Goal: Task Accomplishment & Management: Complete application form

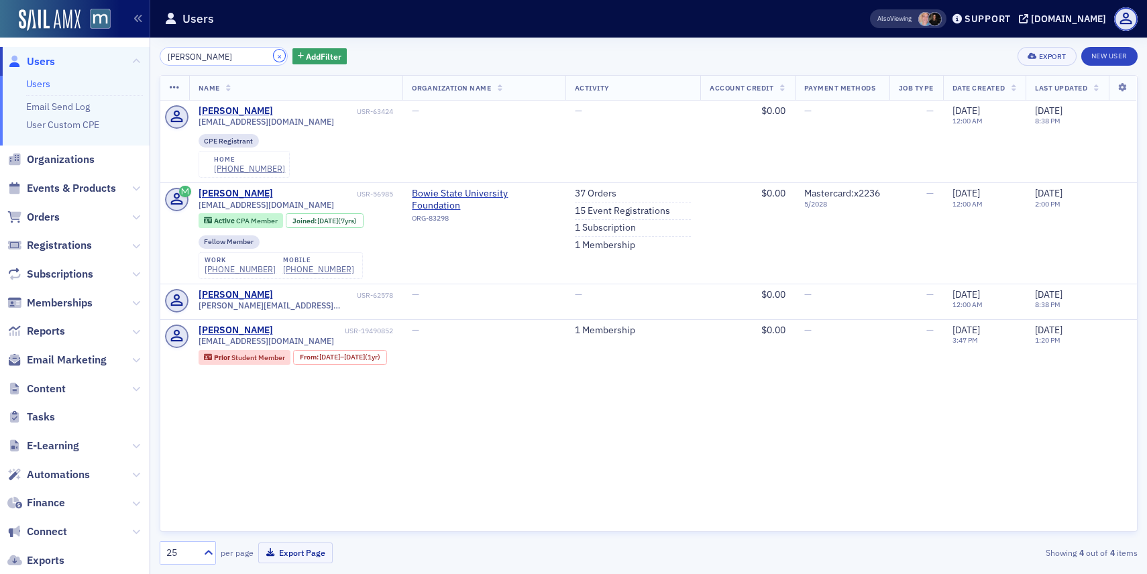
click at [274, 53] on button "×" at bounding box center [280, 56] width 12 height 12
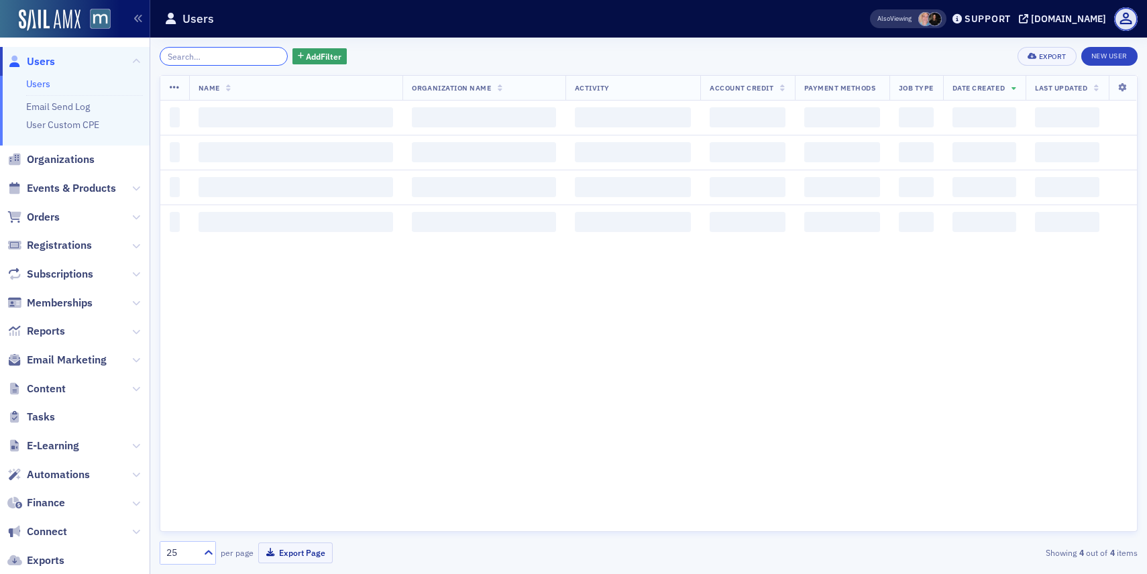
click at [258, 53] on input "search" at bounding box center [224, 56] width 128 height 19
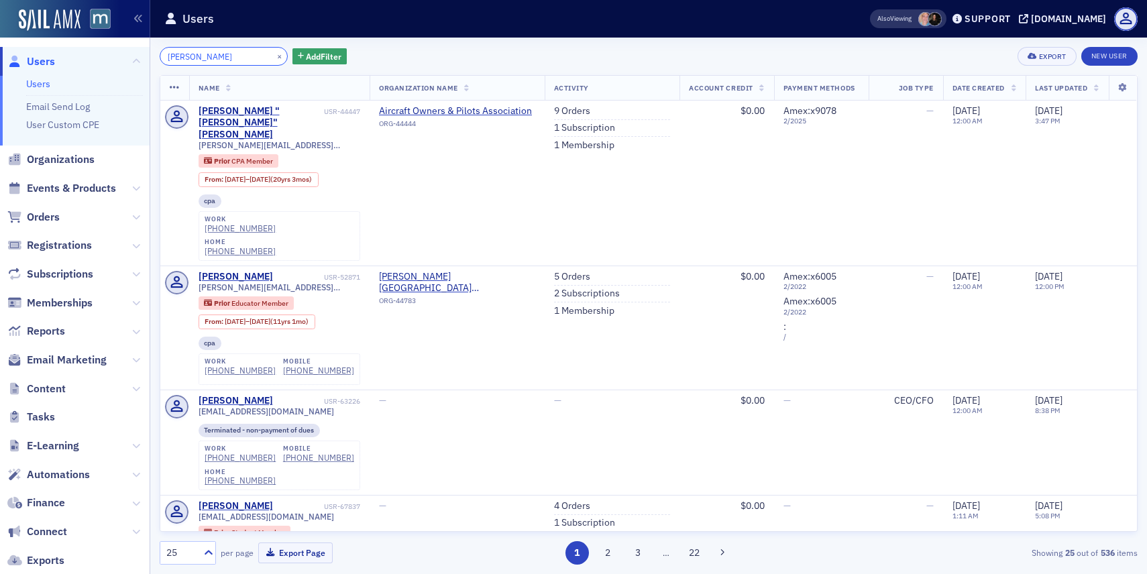
type input "[PERSON_NAME]"
click at [1102, 45] on div "[PERSON_NAME] × Add Filter Export New User Name Organization Name Activity Acco…" at bounding box center [649, 306] width 978 height 537
click at [1101, 50] on link "New User" at bounding box center [1109, 56] width 56 height 19
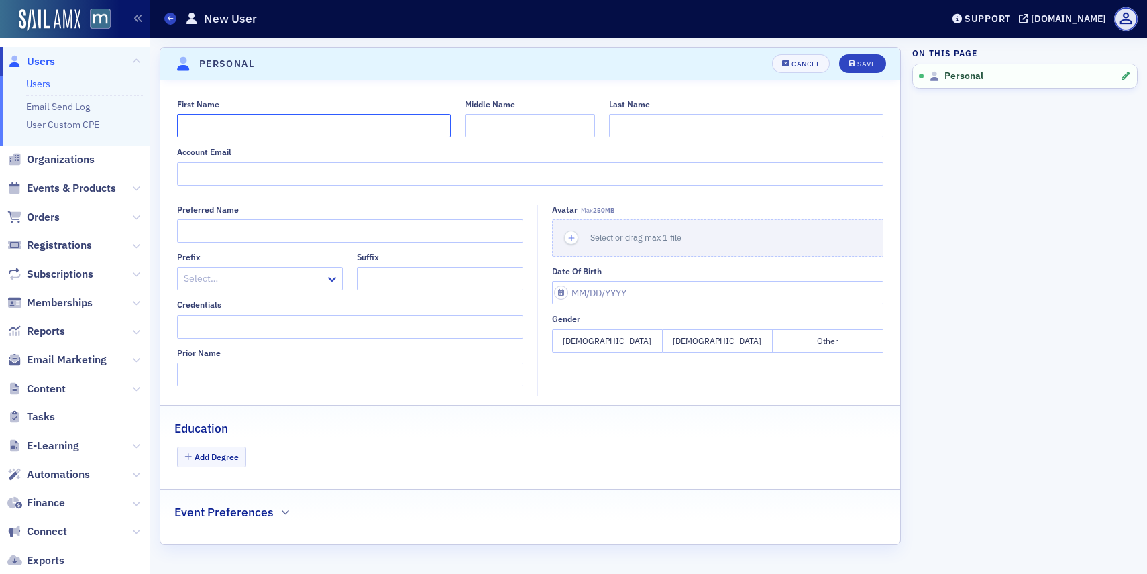
click at [441, 129] on input "First Name" at bounding box center [314, 125] width 274 height 23
type input "[PERSON_NAME]"
click at [311, 180] on input "Account Email" at bounding box center [530, 173] width 707 height 23
paste input "[EMAIL_ADDRESS][DOMAIN_NAME]"
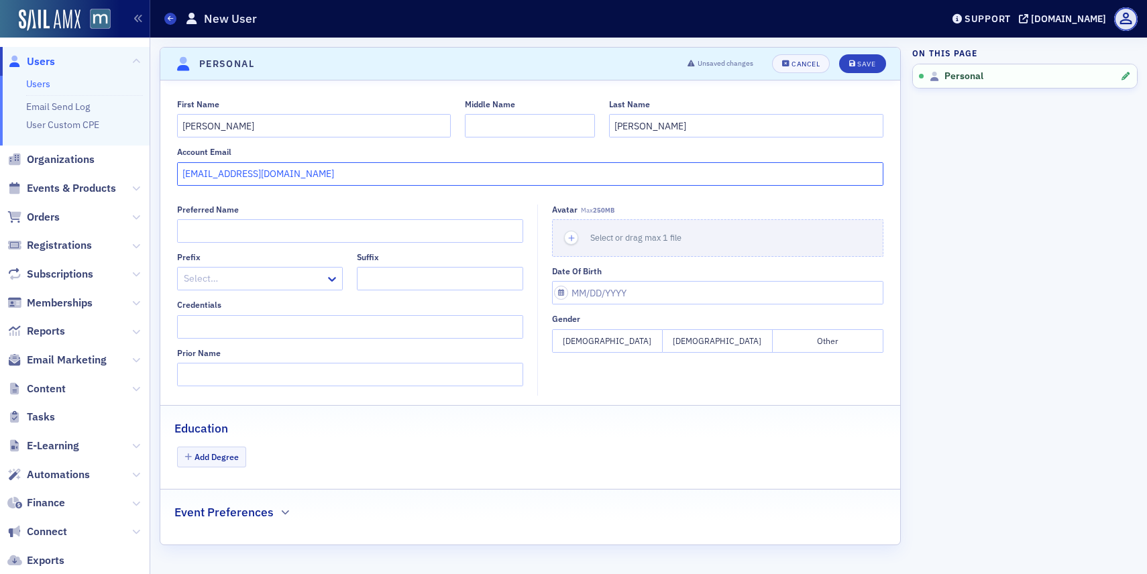
type input "[EMAIL_ADDRESS][DOMAIN_NAME]"
click at [690, 338] on button "[DEMOGRAPHIC_DATA]" at bounding box center [718, 340] width 111 height 23
click at [873, 64] on div "Save" at bounding box center [866, 63] width 18 height 7
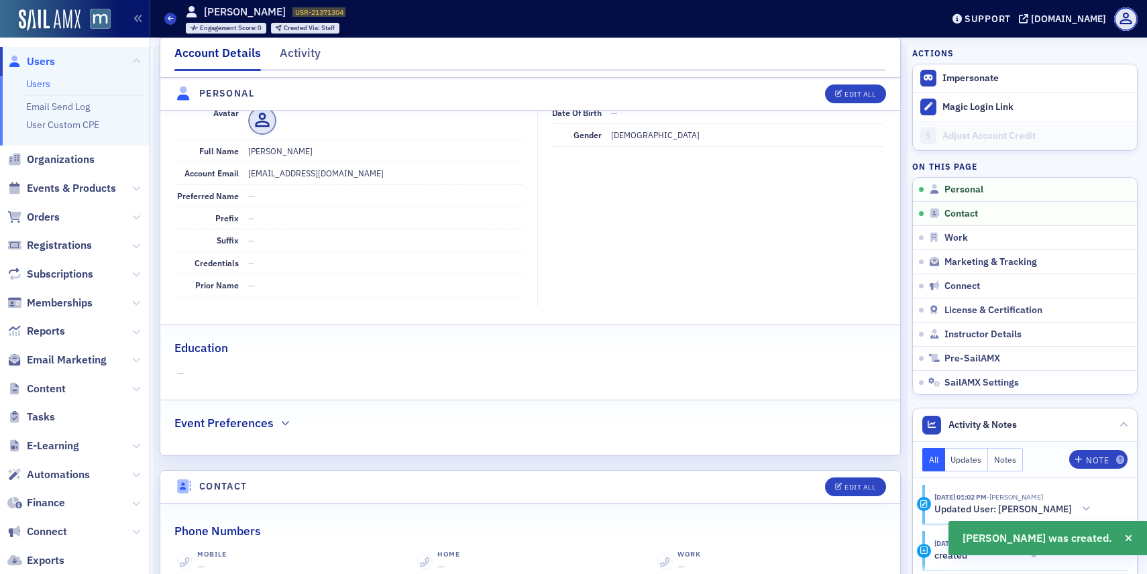
scroll to position [162, 0]
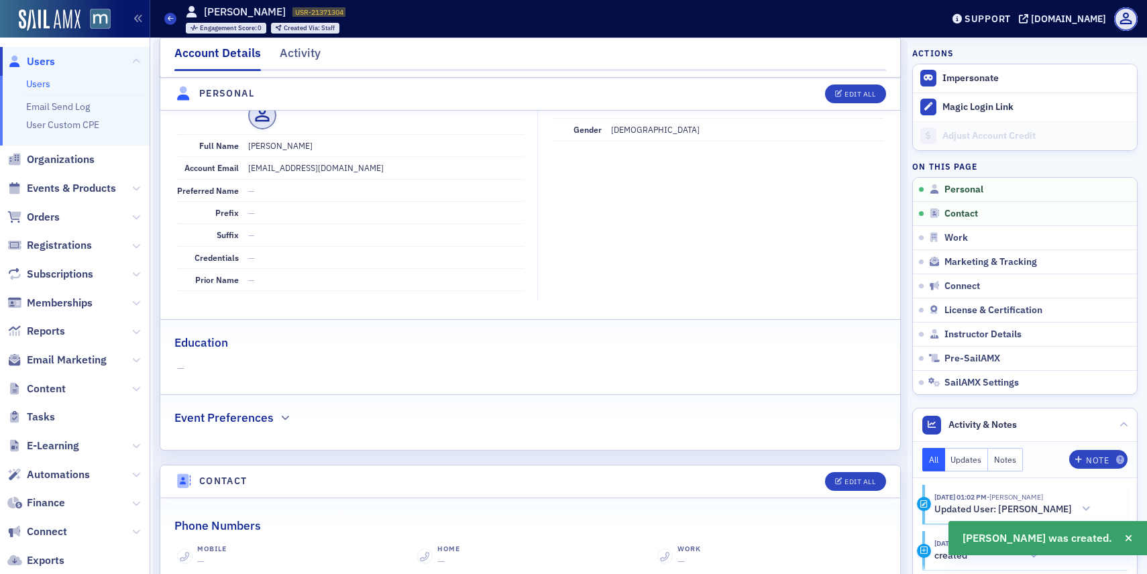
click at [844, 80] on header "Personal Edit All" at bounding box center [530, 94] width 740 height 33
click at [841, 87] on button "Edit All" at bounding box center [855, 94] width 60 height 19
select select "US"
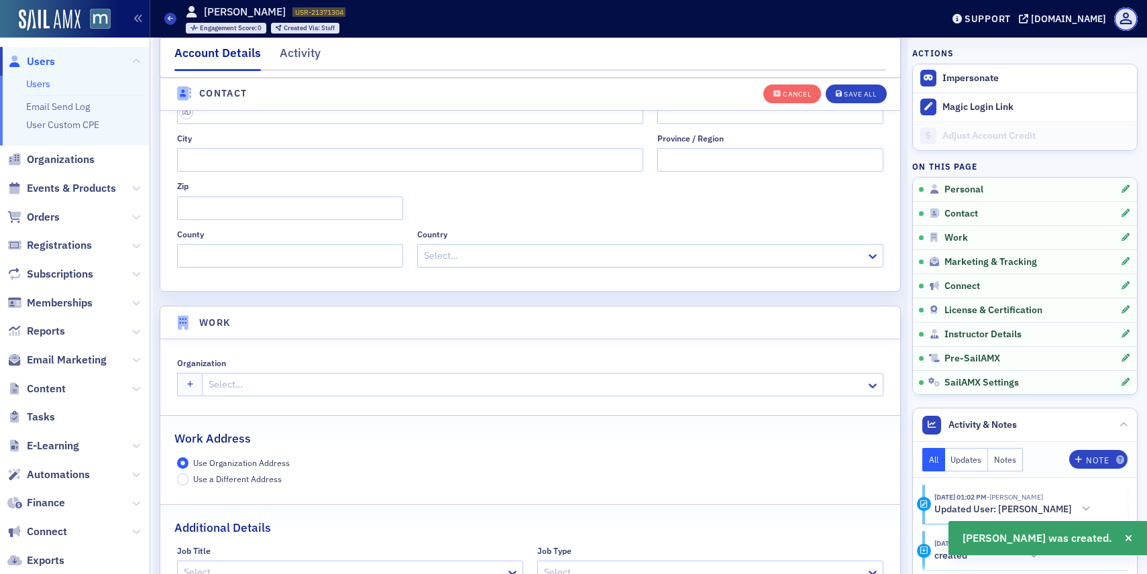
scroll to position [873, 0]
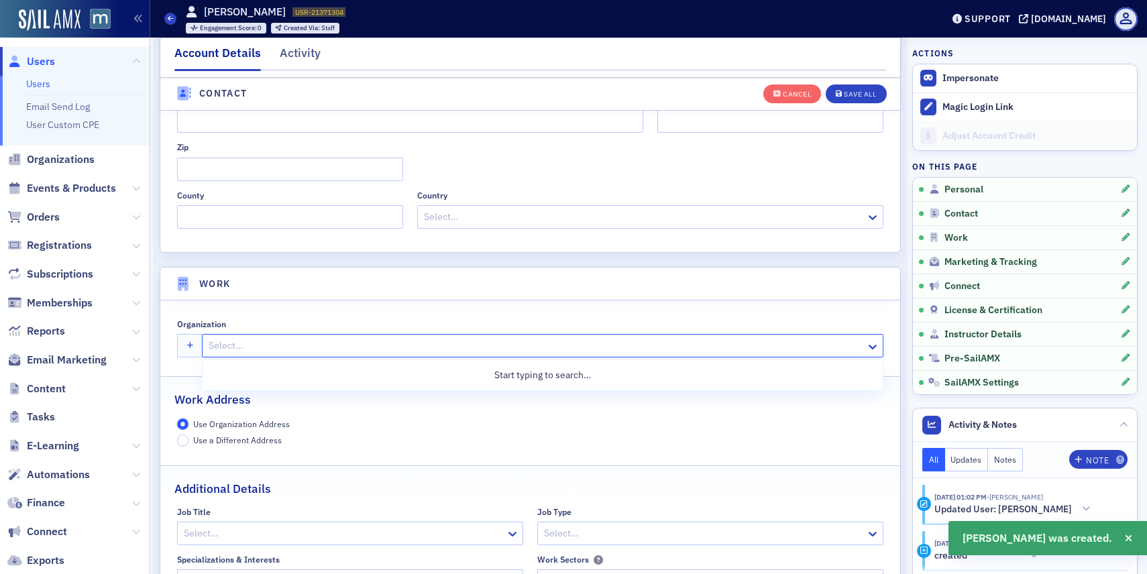
click at [468, 352] on div at bounding box center [535, 345] width 657 height 17
type input "wey"
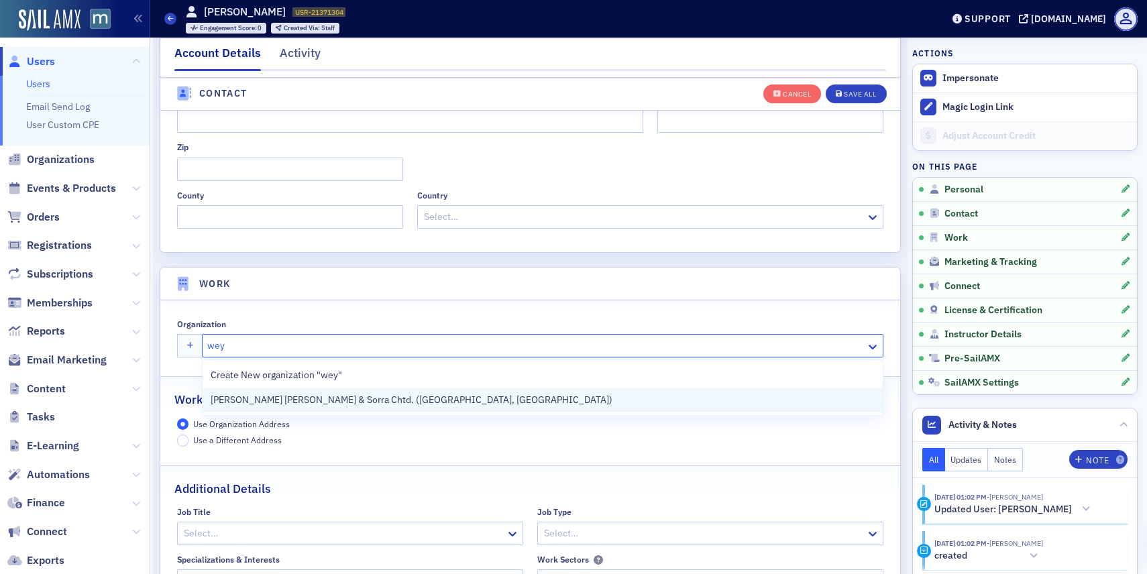
click at [428, 401] on div "[PERSON_NAME] [PERSON_NAME] & Sorra Chtd. ([GEOGRAPHIC_DATA], [GEOGRAPHIC_DATA])" at bounding box center [543, 400] width 664 height 14
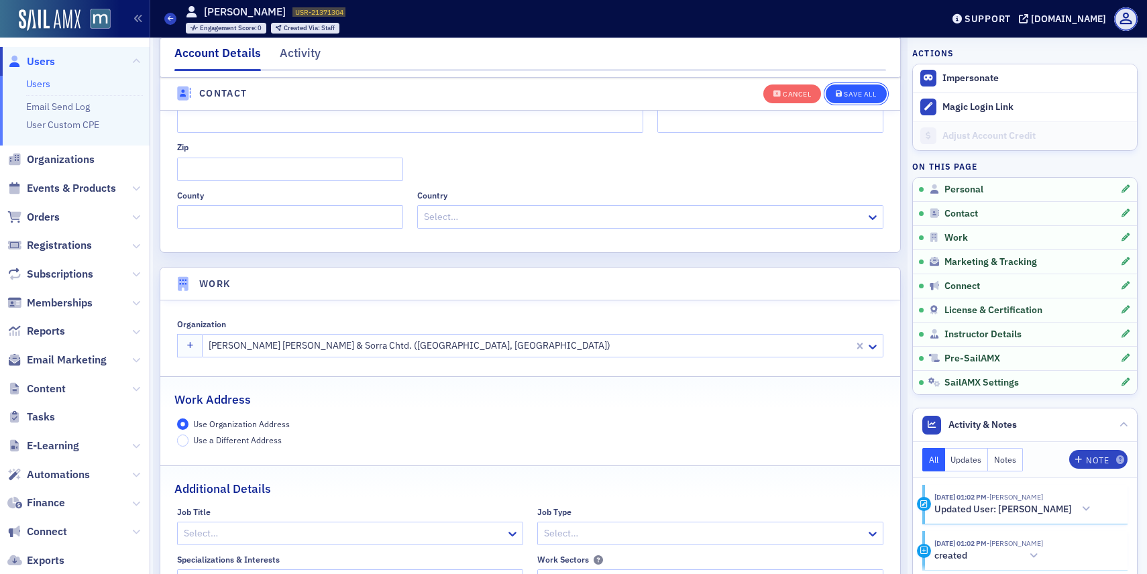
click at [853, 97] on div "Save All" at bounding box center [860, 94] width 32 height 7
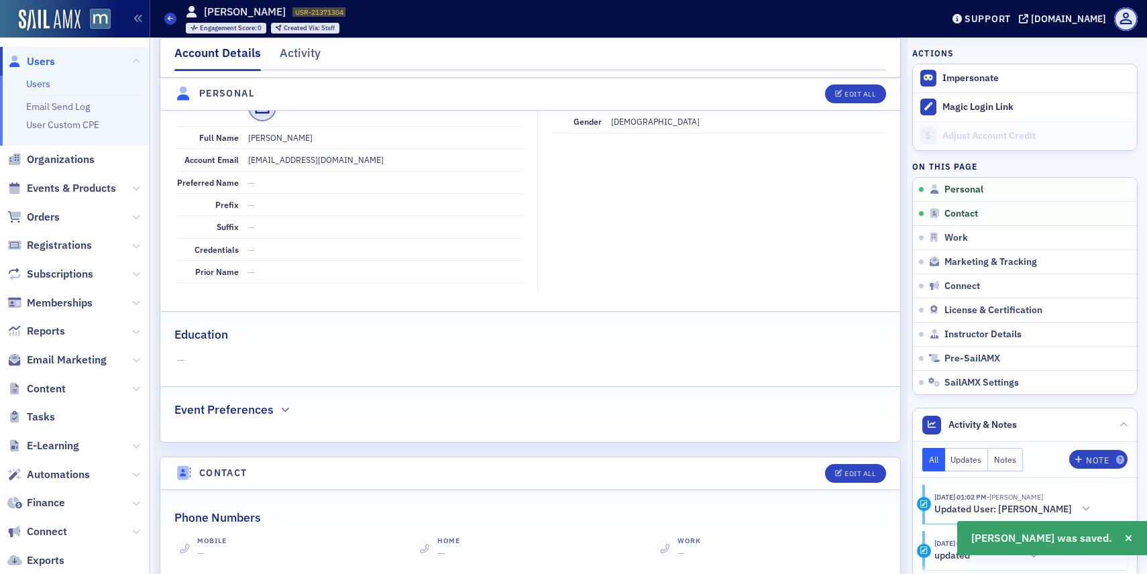
scroll to position [0, 0]
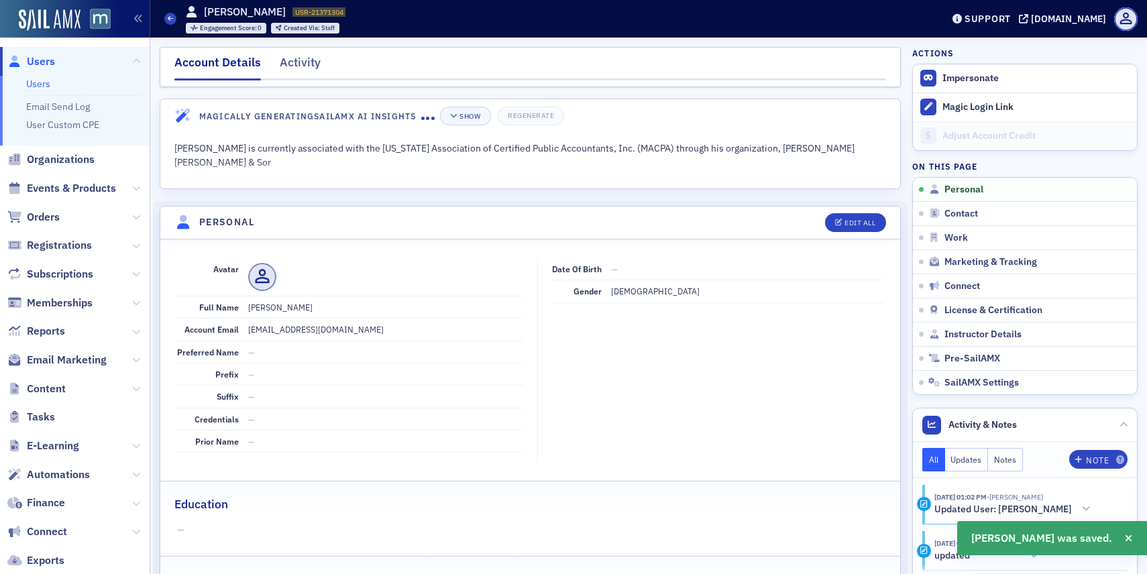
click at [39, 54] on span "Users" at bounding box center [41, 61] width 28 height 15
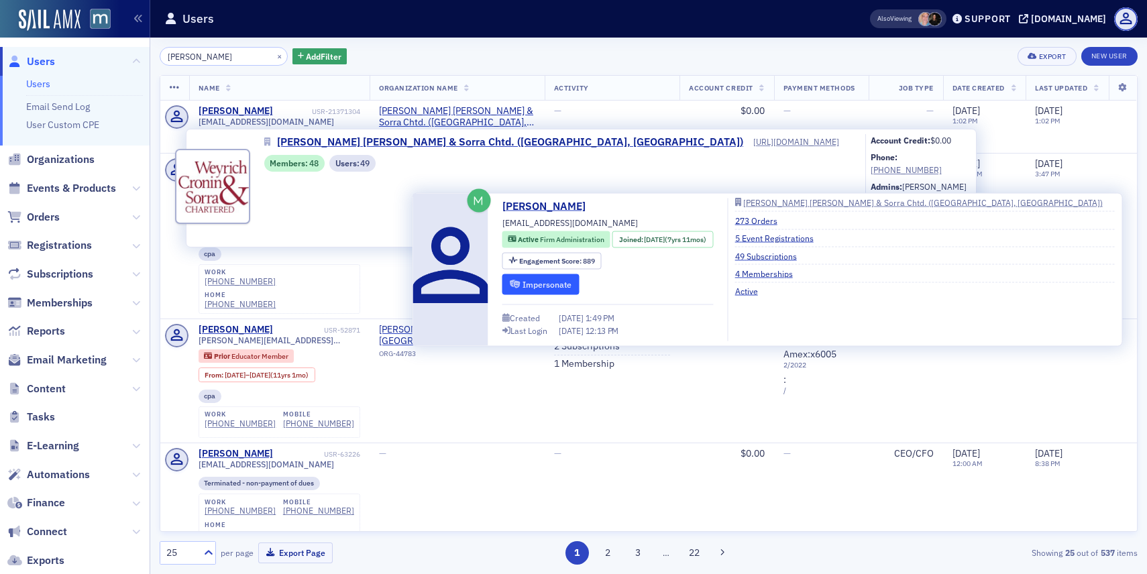
click at [550, 280] on button "Impersonate" at bounding box center [540, 284] width 77 height 21
